Goal: Transaction & Acquisition: Book appointment/travel/reservation

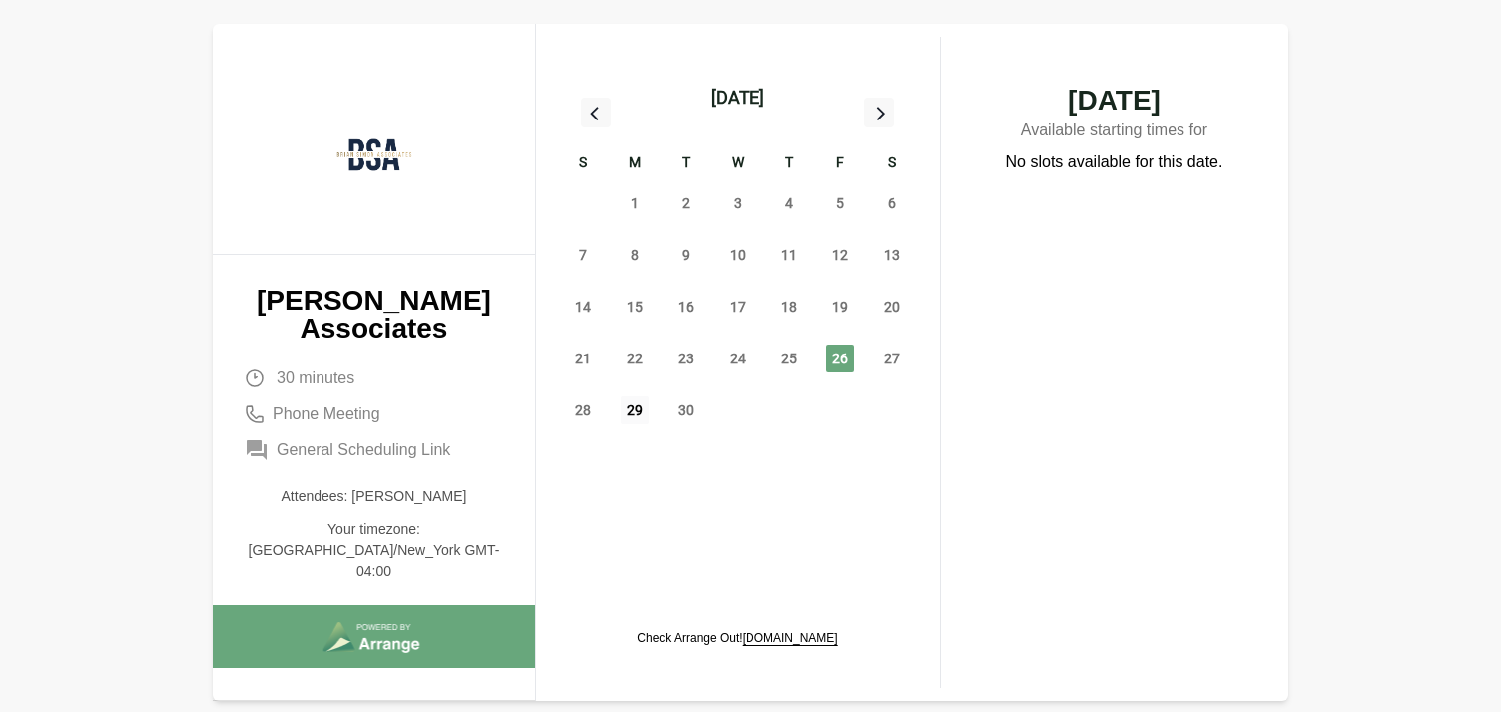
click at [631, 412] on span "29" at bounding box center [635, 410] width 28 height 28
click at [679, 414] on span "30" at bounding box center [686, 410] width 28 height 28
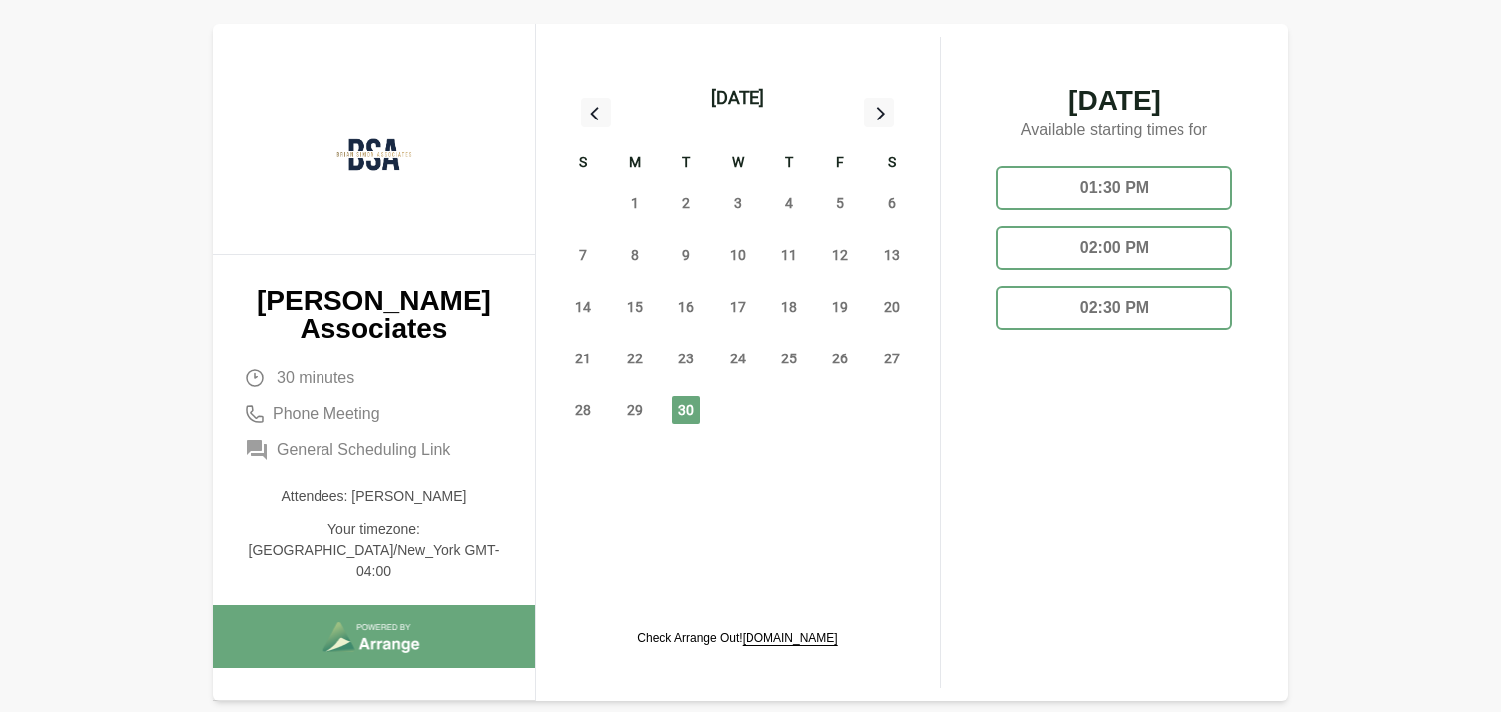
click at [1095, 292] on div "02:30 PM" at bounding box center [1114, 308] width 236 height 44
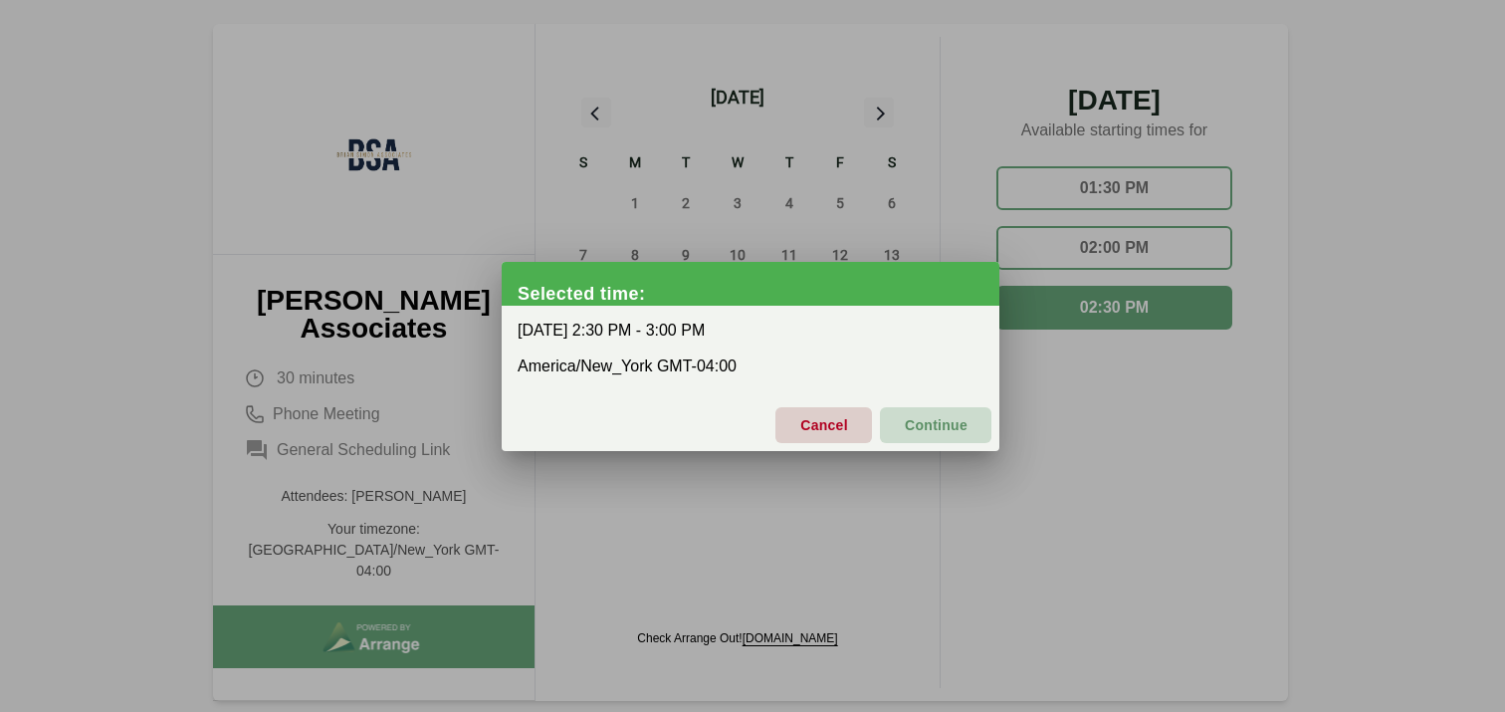
click at [937, 424] on span "Continue" at bounding box center [936, 425] width 64 height 42
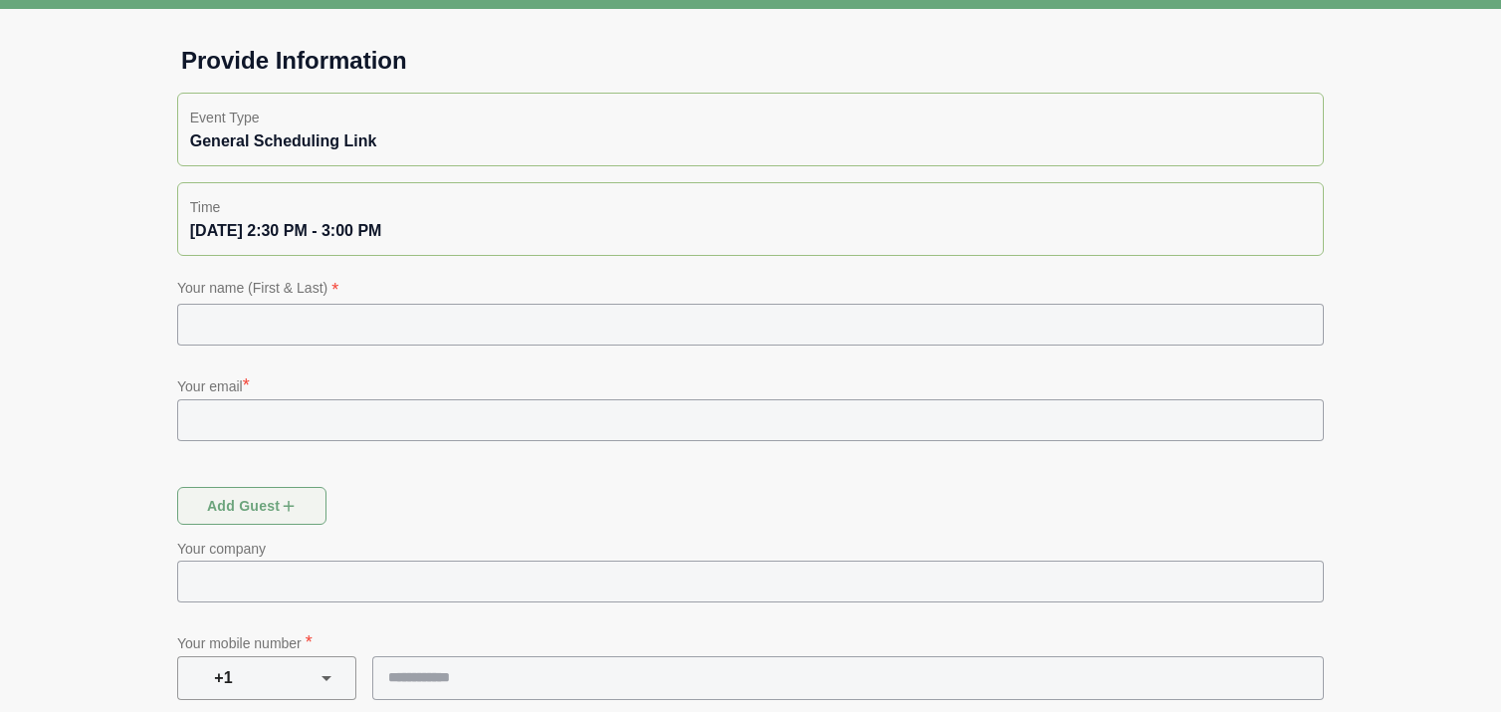
scroll to position [169, 0]
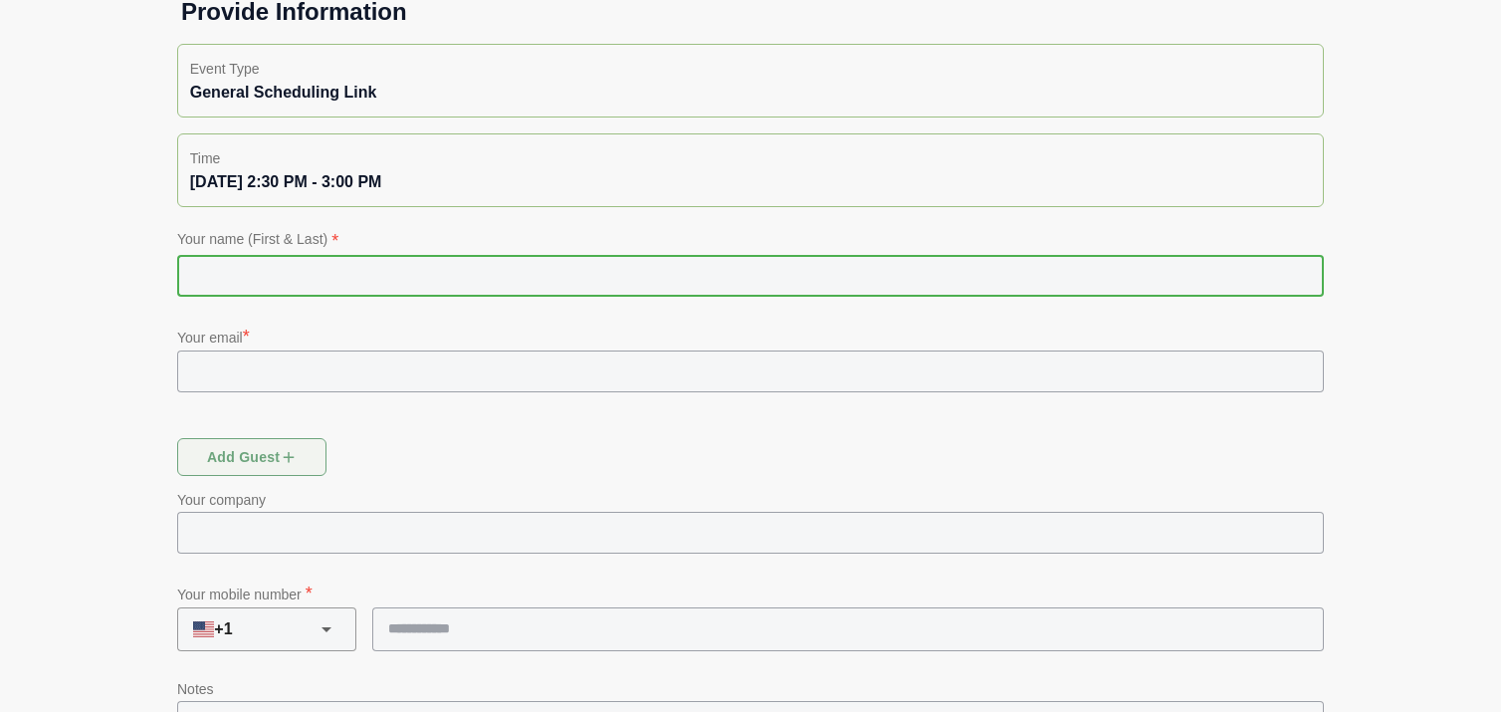
click at [557, 292] on input "text" at bounding box center [750, 276] width 1146 height 42
type input "**********"
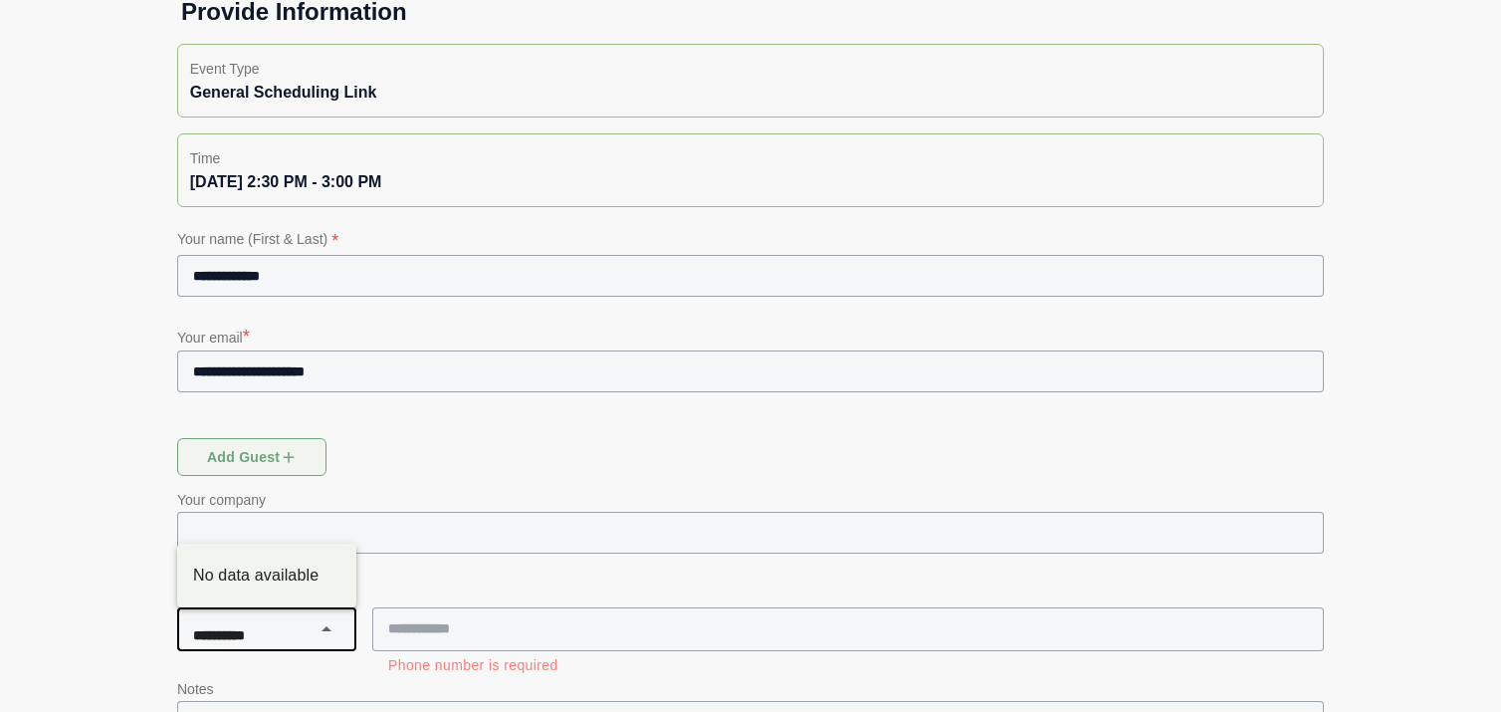
scroll to position [259, 0]
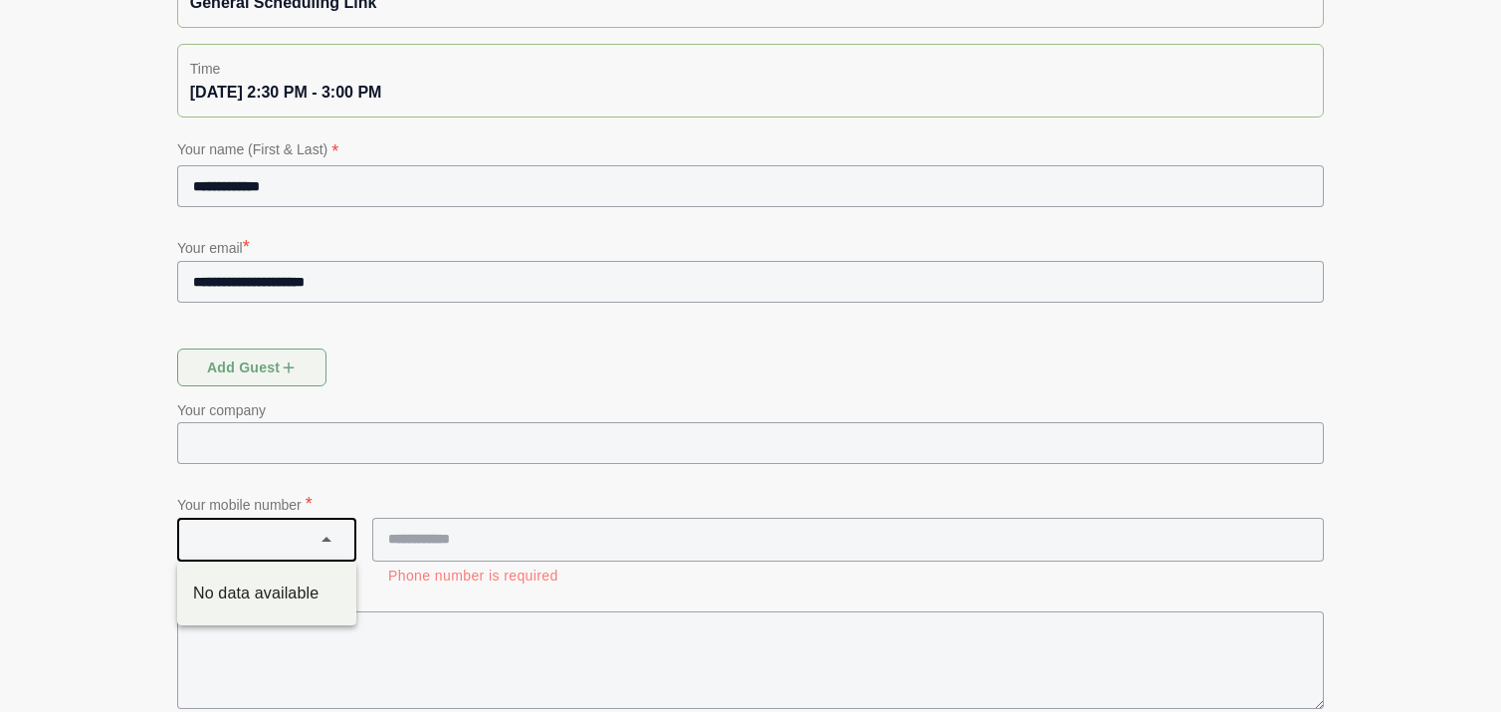
click at [463, 376] on div "Add guest" at bounding box center [750, 371] width 1170 height 70
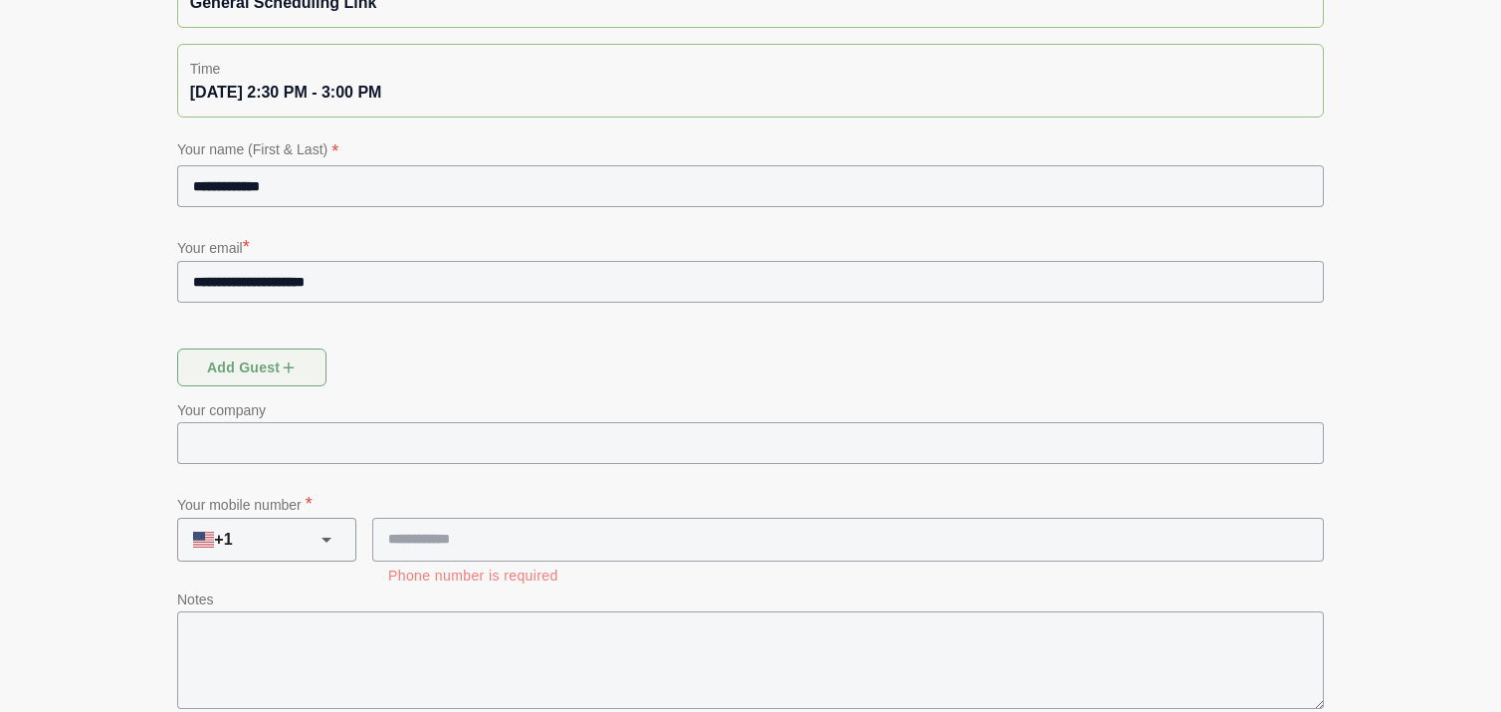
scroll to position [343, 0]
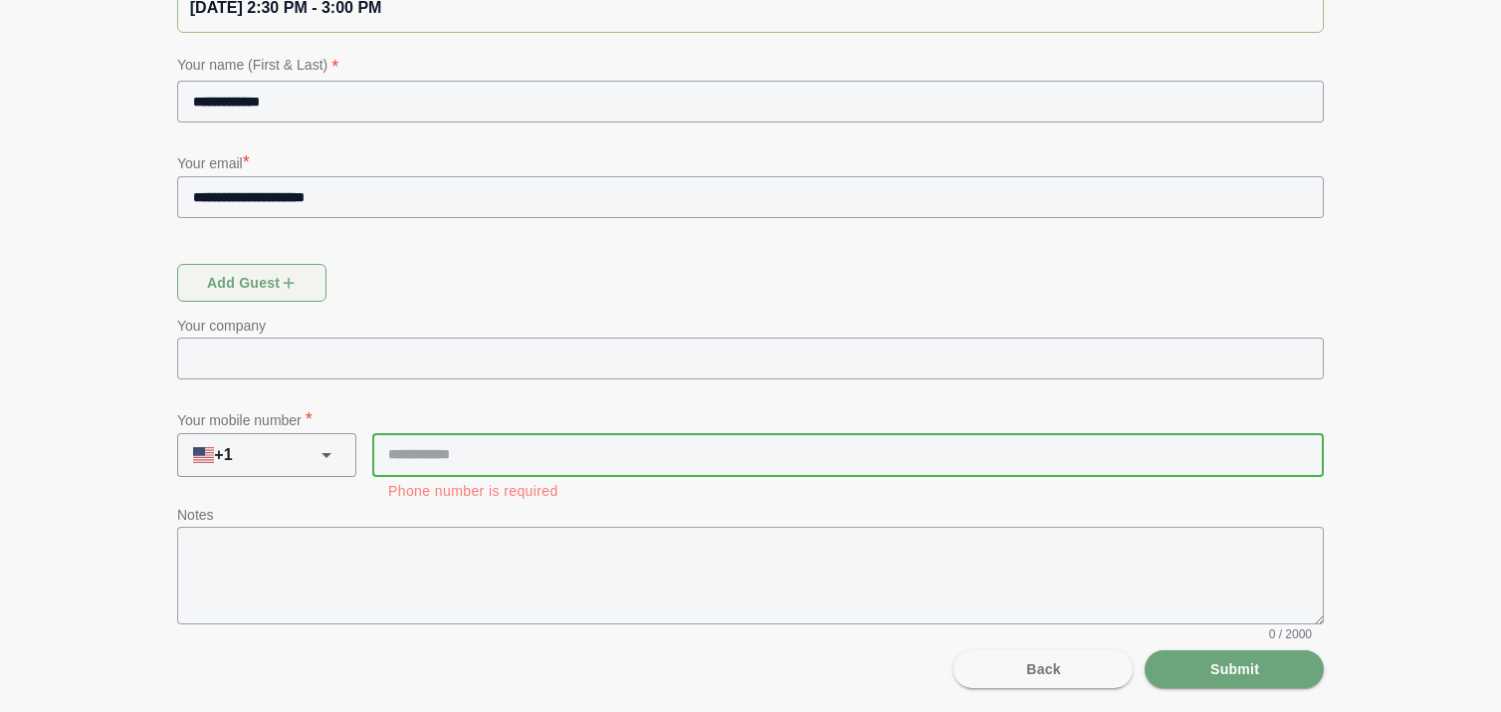
click at [475, 453] on input "tel" at bounding box center [838, 454] width 933 height 42
type input "**********"
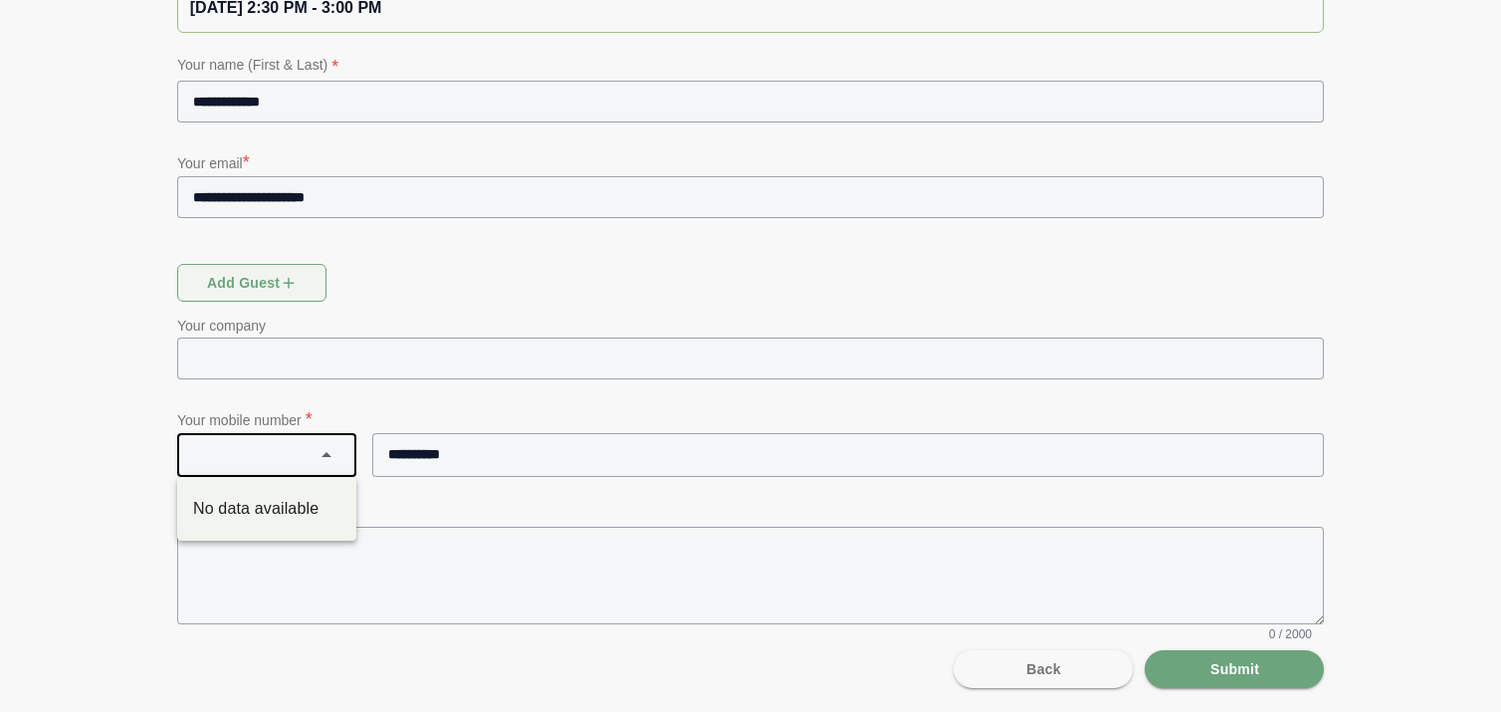
click at [506, 408] on p "Your mobile number *" at bounding box center [750, 419] width 1146 height 28
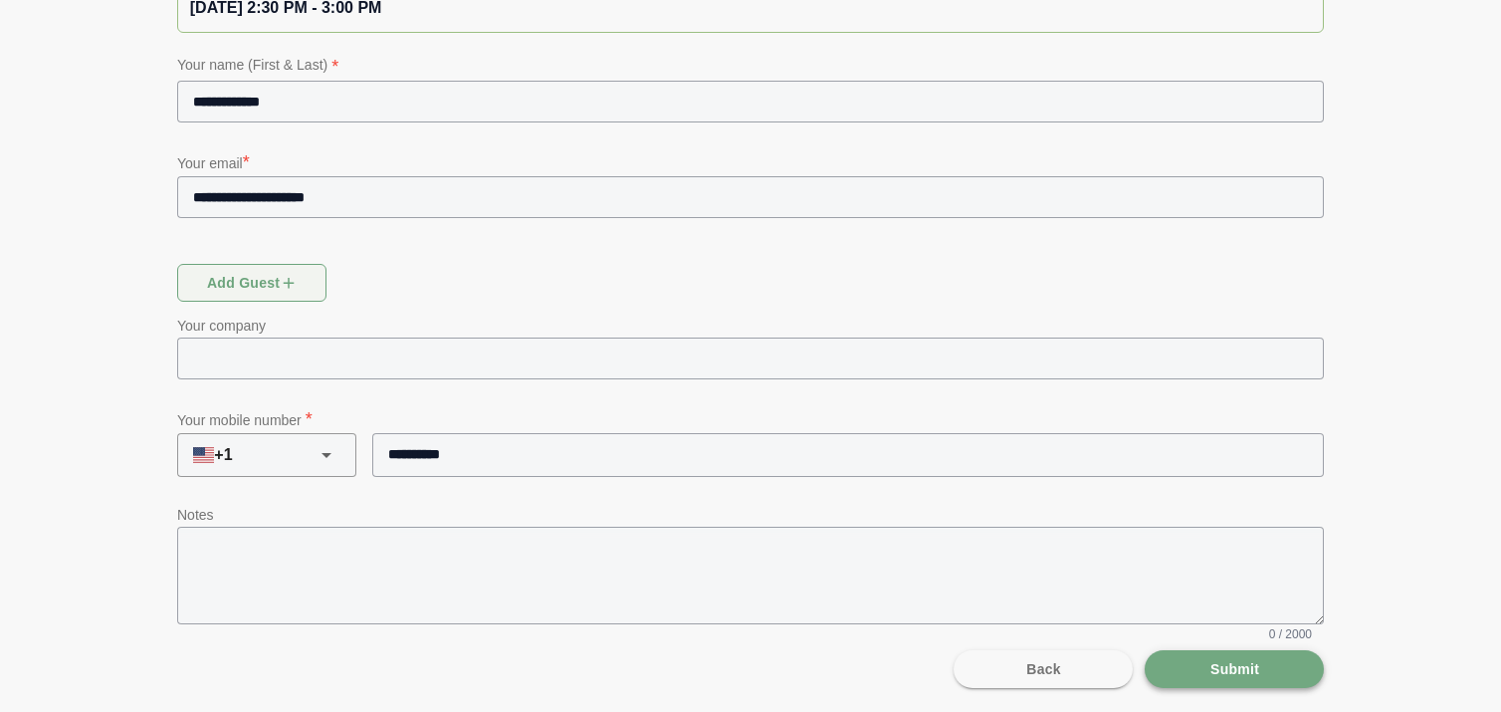
click at [1249, 677] on span "Submit" at bounding box center [1234, 669] width 50 height 38
